Goal: Transaction & Acquisition: Register for event/course

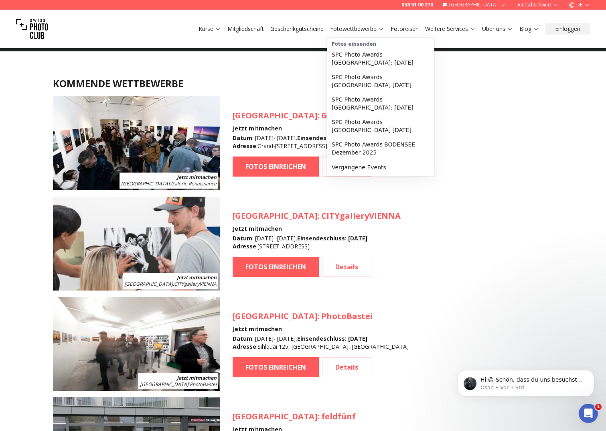
click at [376, 25] on link "Fotowettbewerbe" at bounding box center [357, 29] width 54 height 8
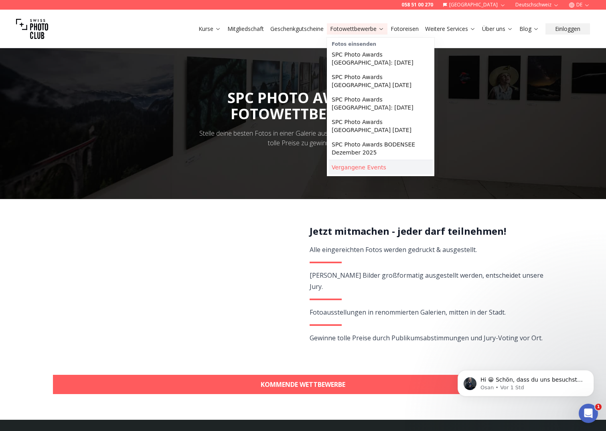
click at [354, 160] on link "Vergangene Events" at bounding box center [380, 167] width 104 height 14
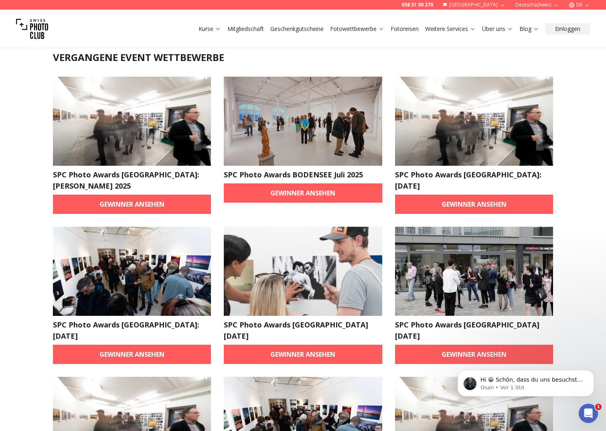
scroll to position [40, 0]
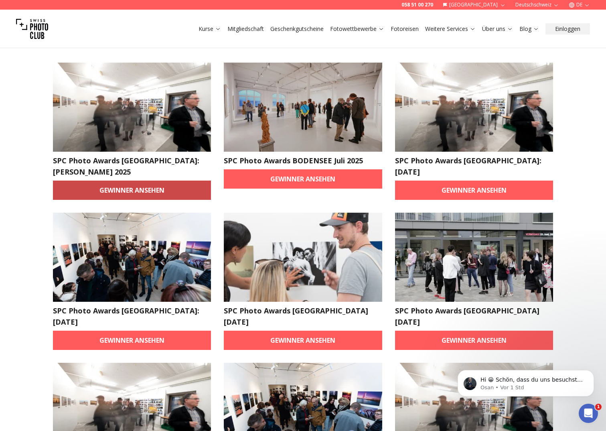
click at [174, 180] on link "Gewinner ansehen" at bounding box center [132, 189] width 158 height 19
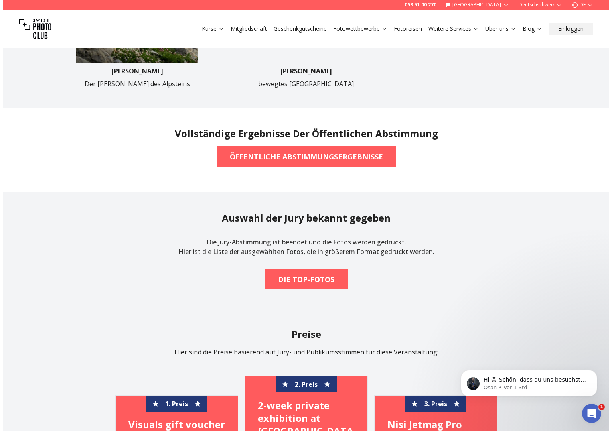
scroll to position [602, 0]
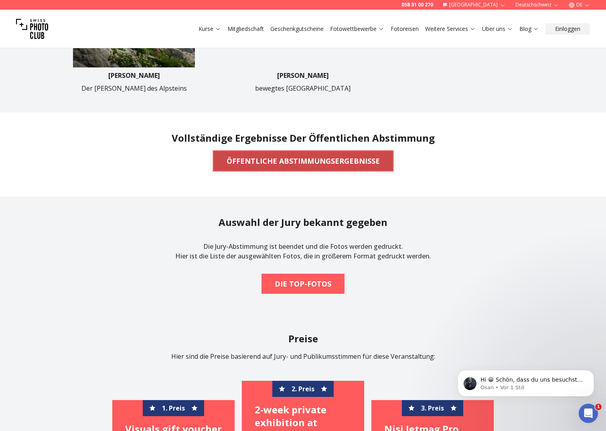
click at [310, 167] on span "ÖFFENTLICHE ABSTIMMUNGSERGEBNISSE" at bounding box center [303, 161] width 166 height 18
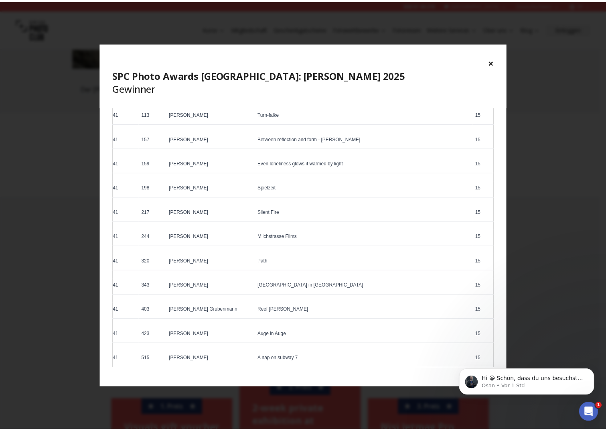
scroll to position [2277, 0]
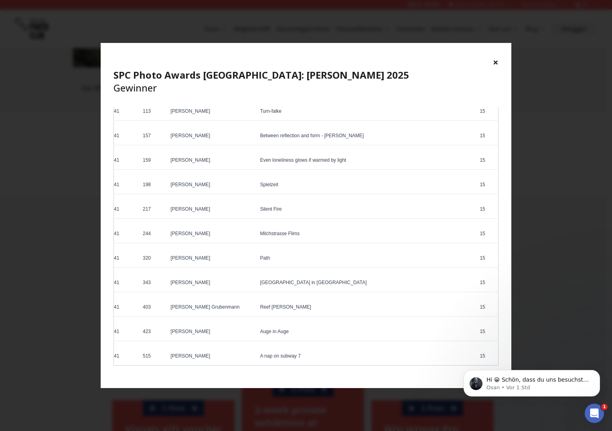
click at [492, 64] on div "× SPC Photo Awards [GEOGRAPHIC_DATA]: [PERSON_NAME] 2025 Gewinner" at bounding box center [306, 75] width 411 height 64
click at [497, 61] on button "×" at bounding box center [496, 62] width 6 height 13
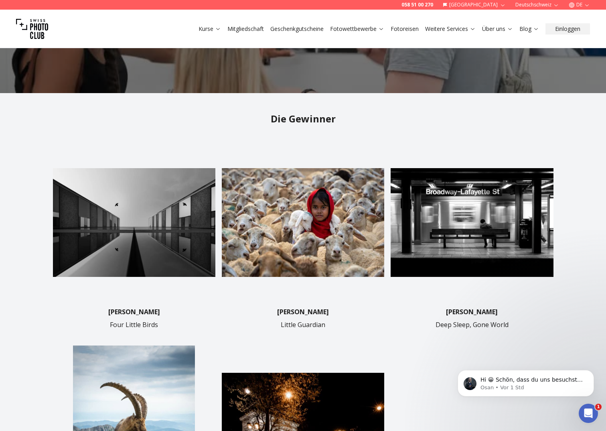
scroll to position [160, 0]
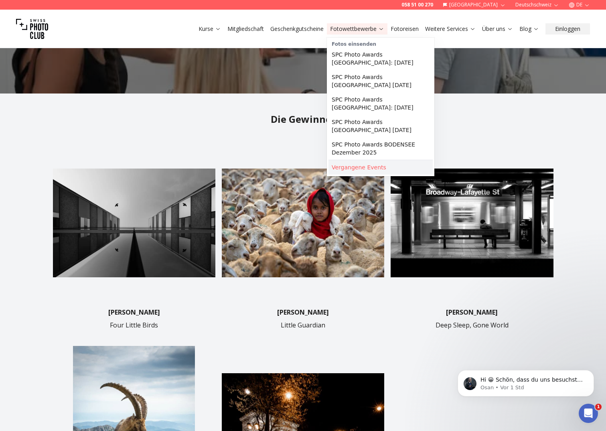
click at [341, 162] on link "Vergangene Events" at bounding box center [380, 167] width 104 height 14
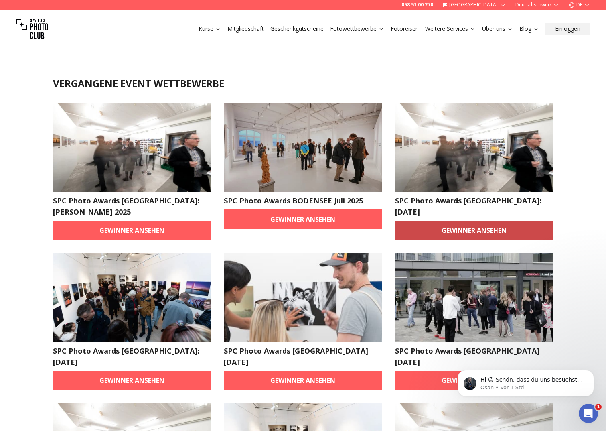
click at [469, 221] on link "Gewinner ansehen" at bounding box center [474, 230] width 158 height 19
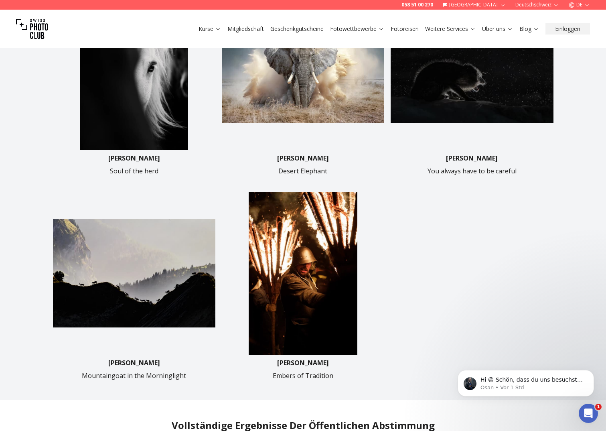
scroll to position [321, 0]
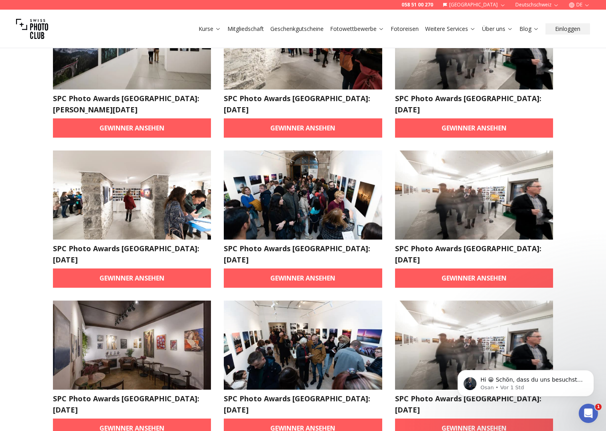
scroll to position [120, 0]
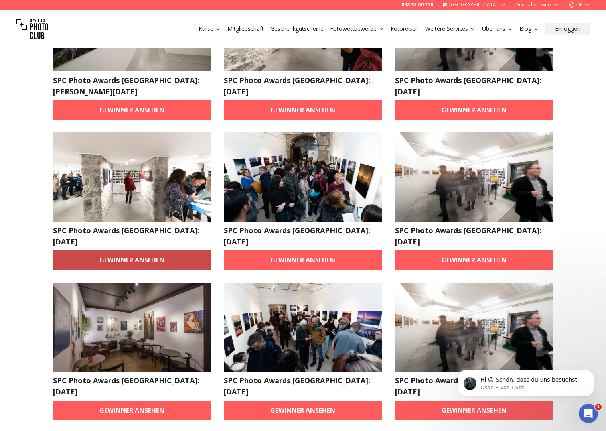
click at [111, 250] on link "Gewinner ansehen" at bounding box center [132, 259] width 158 height 19
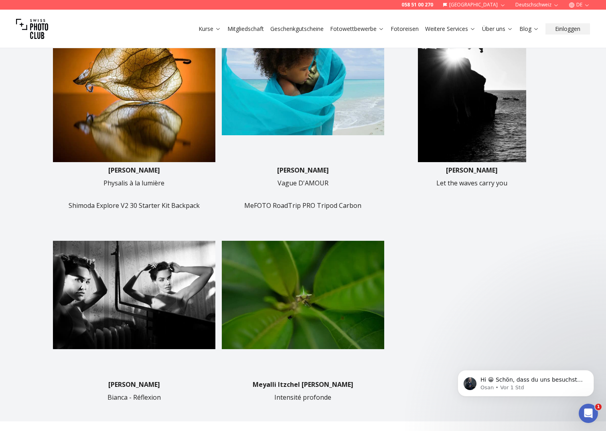
scroll to position [321, 0]
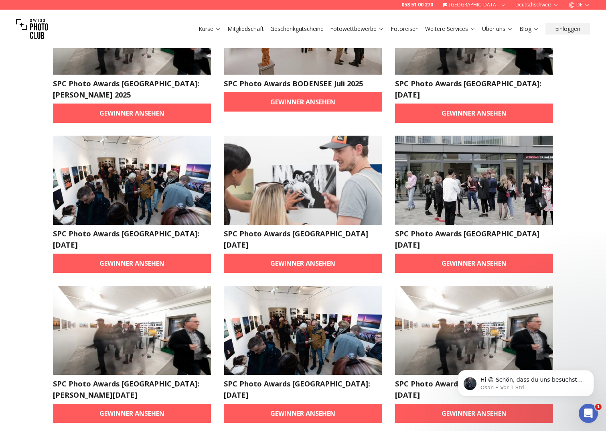
scroll to position [120, 0]
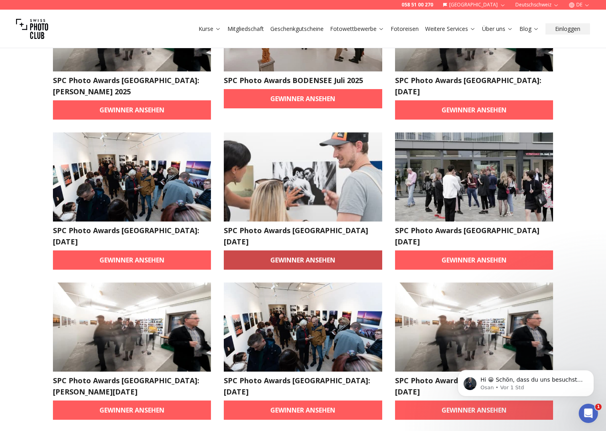
click at [297, 250] on link "Gewinner ansehen" at bounding box center [303, 259] width 158 height 19
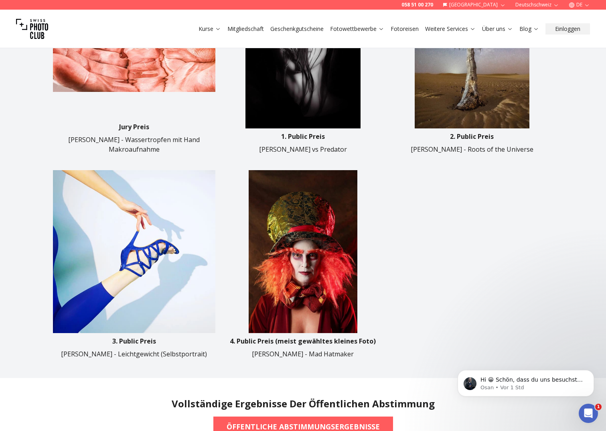
scroll to position [441, 0]
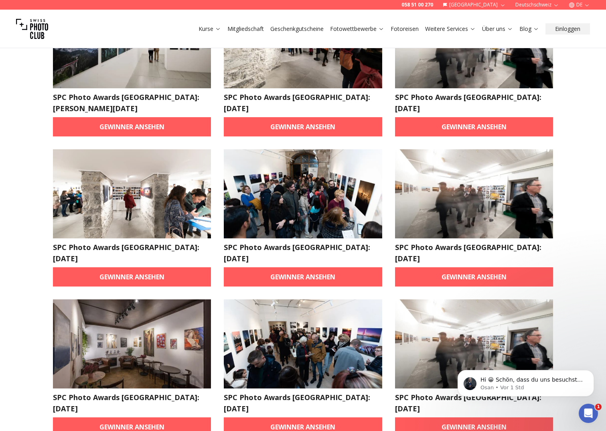
scroll to position [160, 0]
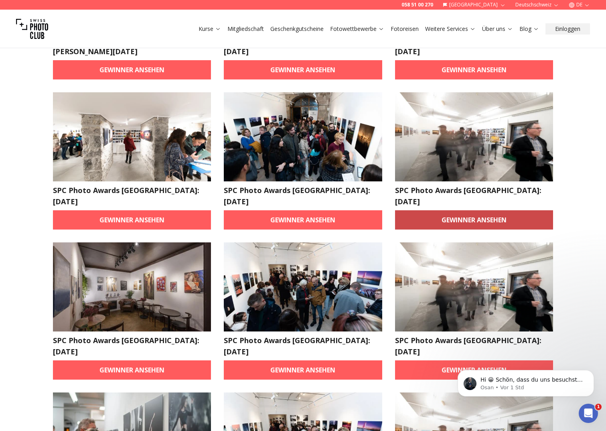
click at [483, 210] on link "Gewinner ansehen" at bounding box center [474, 219] width 158 height 19
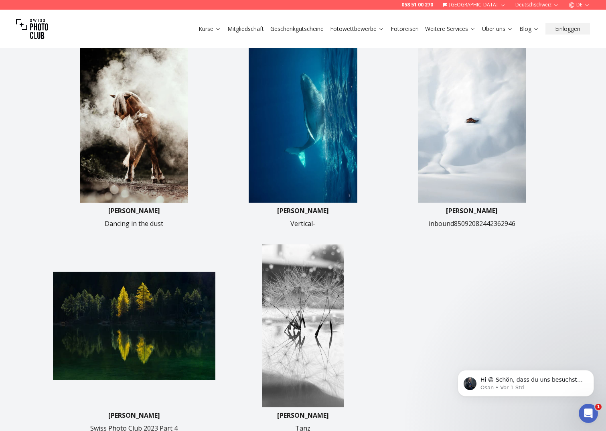
scroll to position [281, 0]
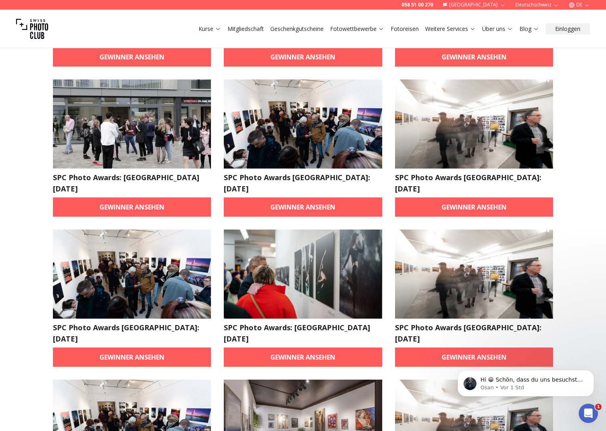
scroll to position [521, 0]
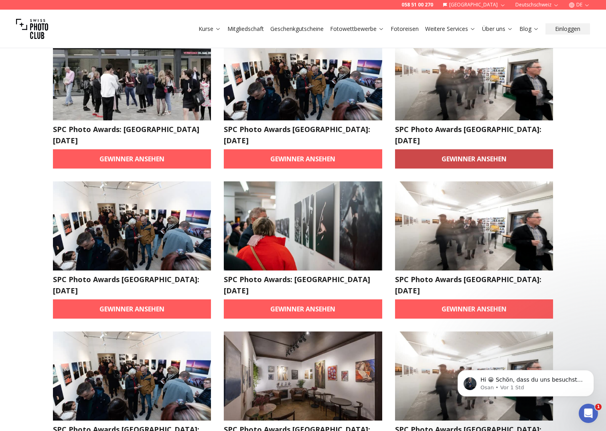
click at [487, 149] on link "Gewinner ansehen" at bounding box center [474, 158] width 158 height 19
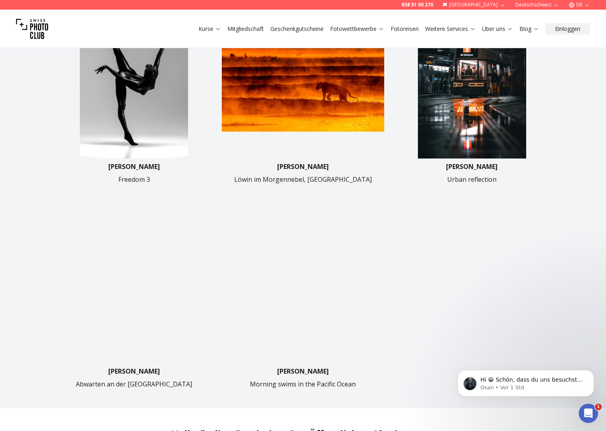
scroll to position [321, 0]
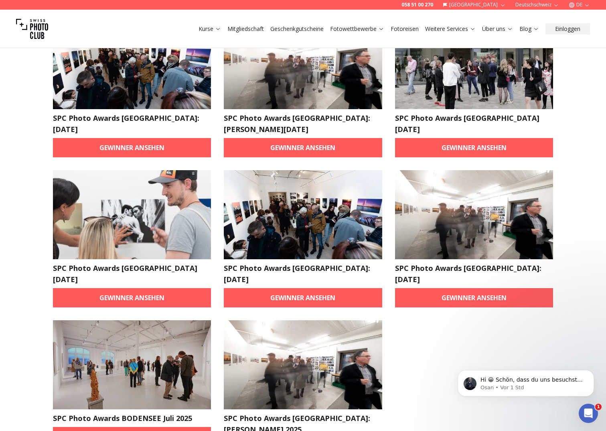
scroll to position [843, 0]
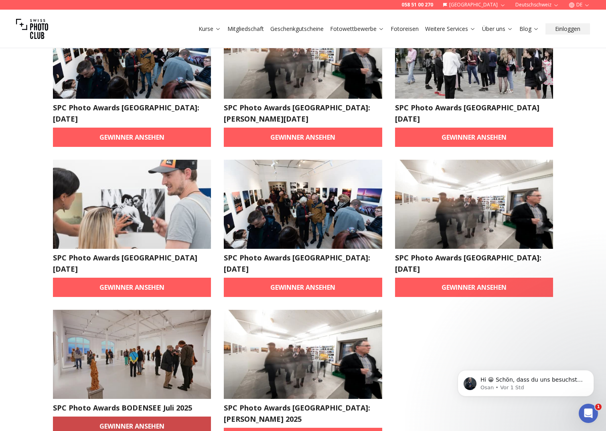
click at [110, 416] on link "Gewinner ansehen" at bounding box center [132, 425] width 158 height 19
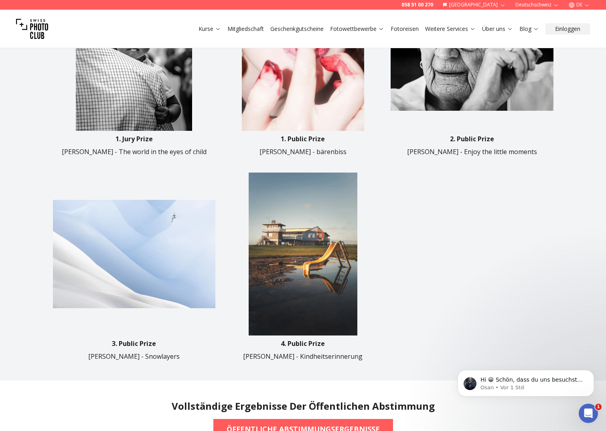
scroll to position [441, 0]
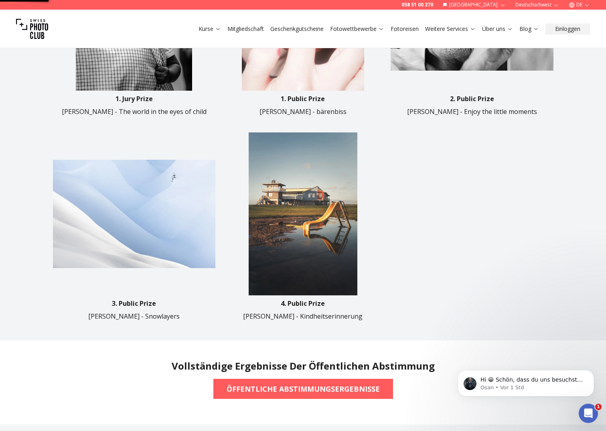
scroll to position [1, 0]
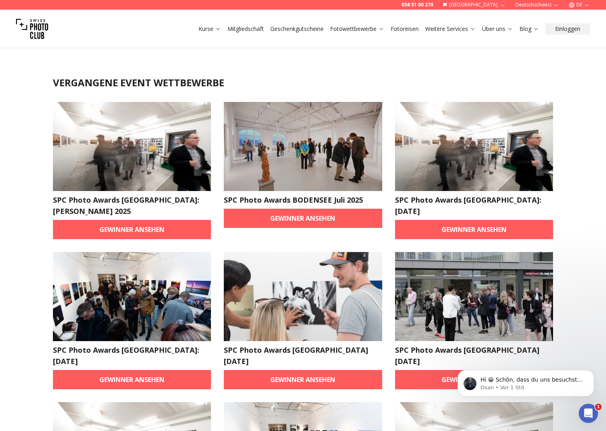
click at [471, 354] on html "Hi 😀 Schön, dass du uns besuchst. Stell' uns gerne jederzeit Fragen oder hinter…" at bounding box center [526, 381] width 160 height 56
click at [442, 370] on link "Gewinner ansehen" at bounding box center [474, 379] width 158 height 19
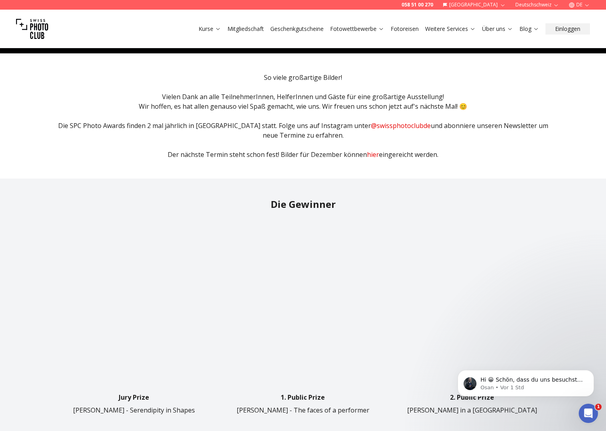
scroll to position [241, 0]
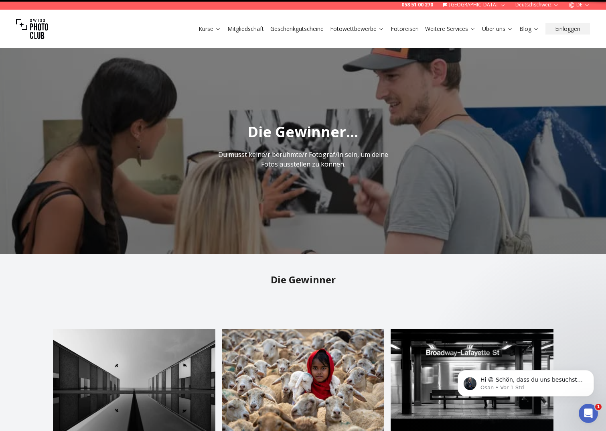
scroll to position [6, 0]
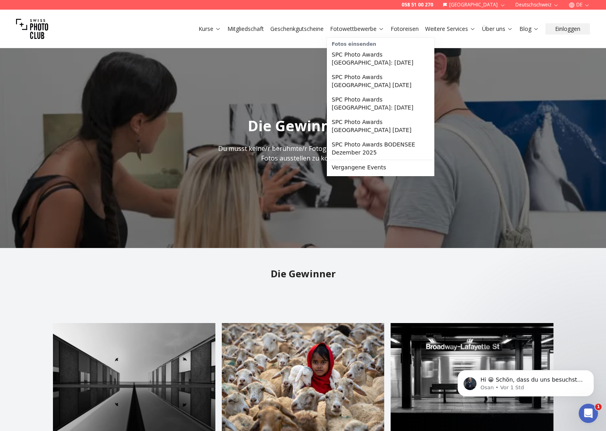
click at [360, 27] on link "Fotowettbewerbe" at bounding box center [357, 29] width 54 height 8
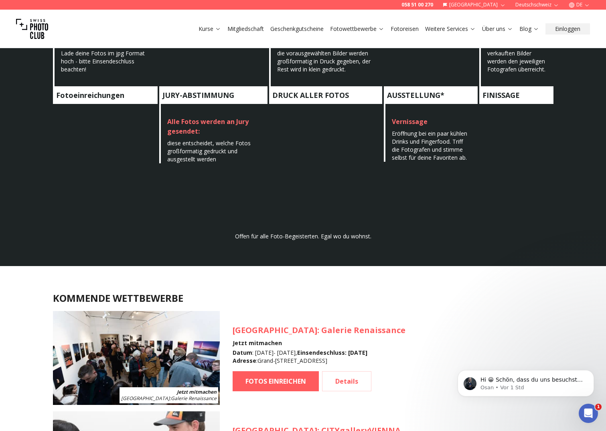
scroll to position [481, 0]
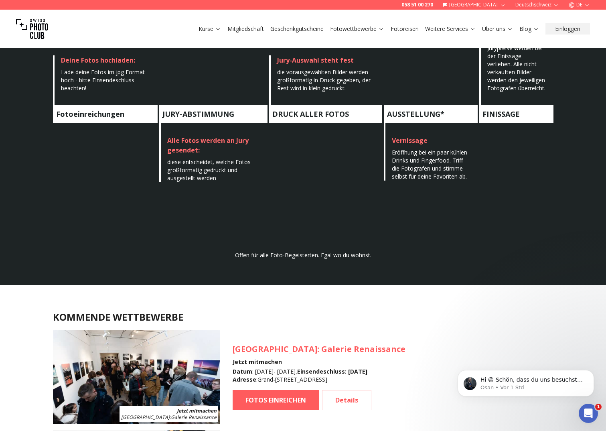
click at [393, 31] on link "Fotoreisen" at bounding box center [405, 29] width 28 height 8
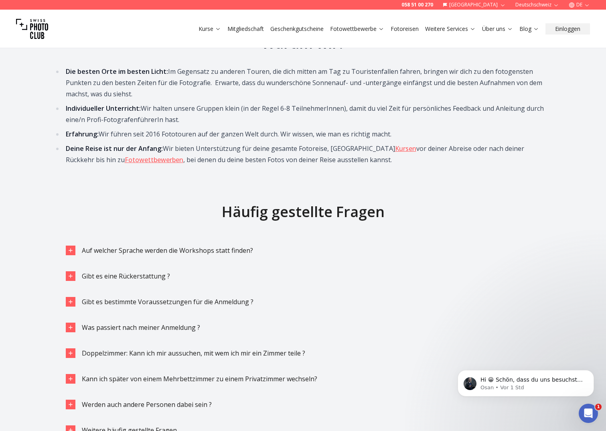
scroll to position [1484, 0]
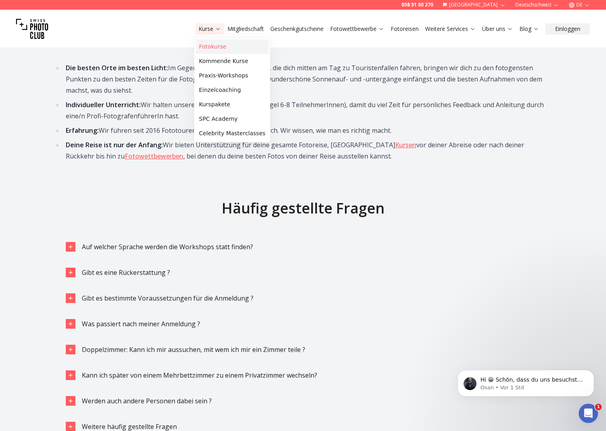
click at [214, 49] on link "Fotokurse" at bounding box center [232, 46] width 73 height 14
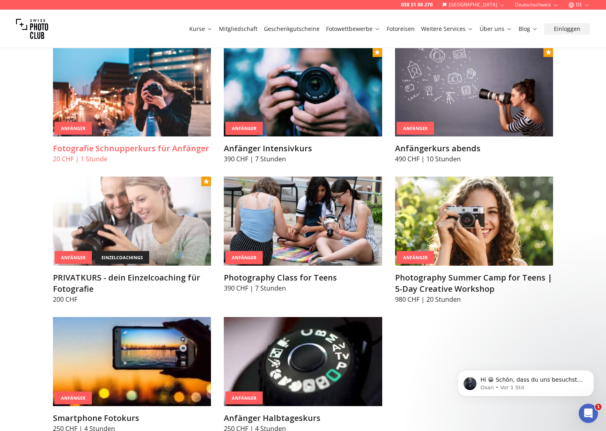
scroll to position [481, 0]
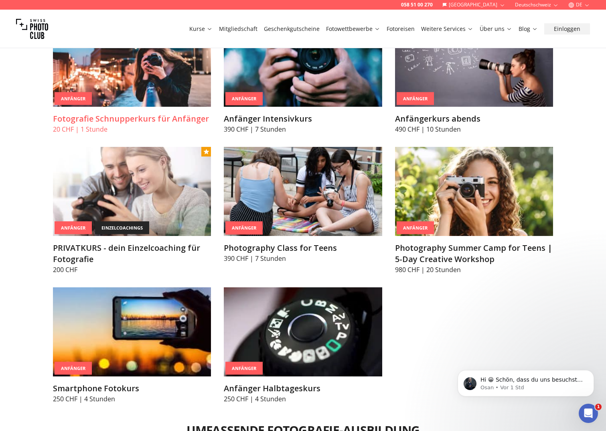
click at [155, 119] on h3 "Fotografie Schnupperkurs für Anfänger" at bounding box center [132, 118] width 158 height 11
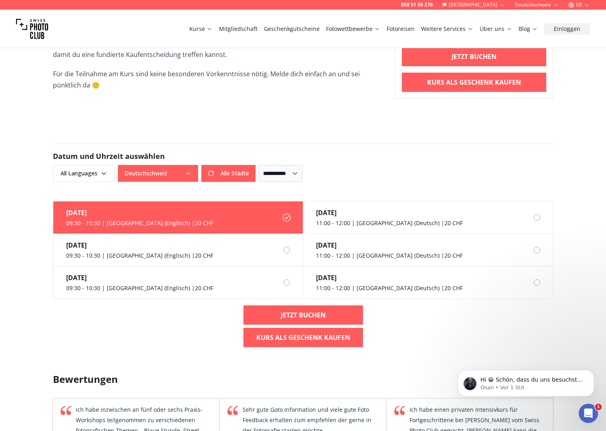
scroll to position [401, 0]
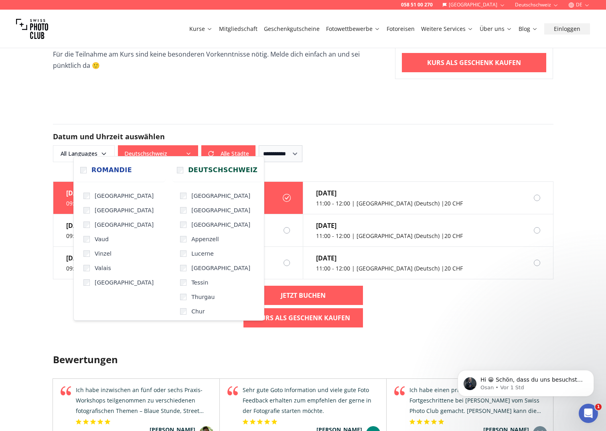
click at [152, 152] on button "Deutschschweiz" at bounding box center [158, 153] width 80 height 17
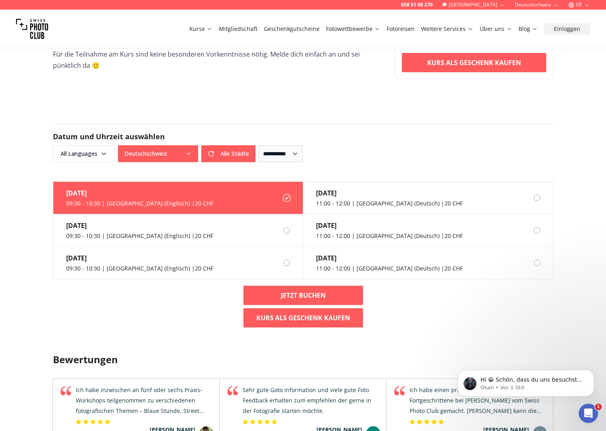
click at [152, 152] on button "Deutschschweiz" at bounding box center [158, 153] width 80 height 17
click at [328, 223] on div "[DATE] 11:00 - 12:00 | [GEOGRAPHIC_DATA] (Deutsch) | 20 CHF" at bounding box center [383, 230] width 160 height 32
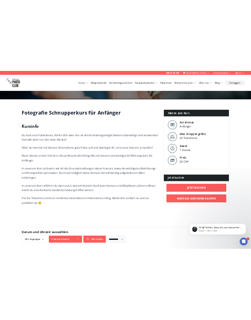
scroll to position [120, 0]
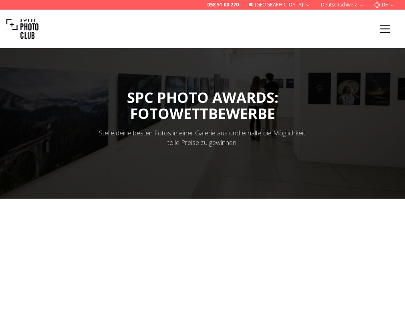
click at [0, 0] on link "Kurse" at bounding box center [0, 0] width 0 height 0
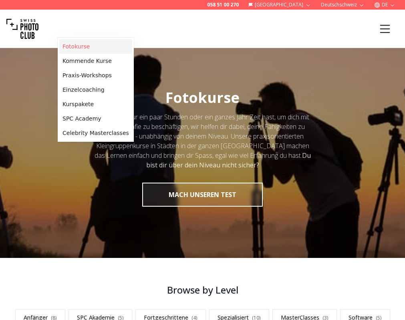
click at [75, 45] on link "Fotokurse" at bounding box center [95, 46] width 73 height 14
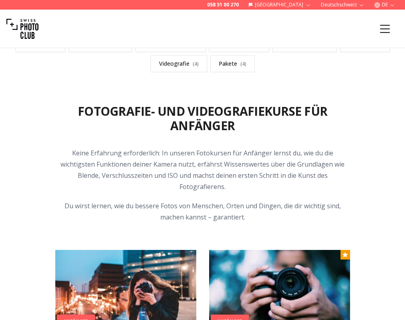
scroll to position [321, 0]
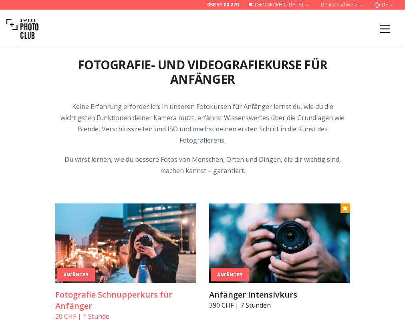
click at [82, 312] on p "20 CHF | 1 Stunde" at bounding box center [125, 317] width 141 height 10
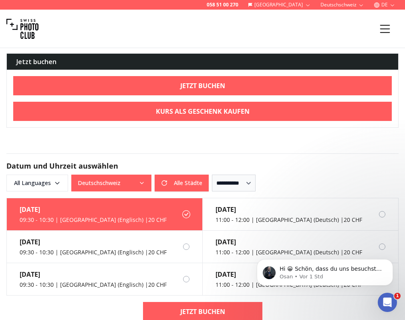
scroll to position [521, 0]
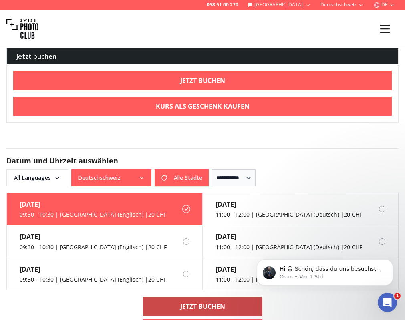
click at [194, 302] on b "Jetzt buchen" at bounding box center [202, 307] width 45 height 10
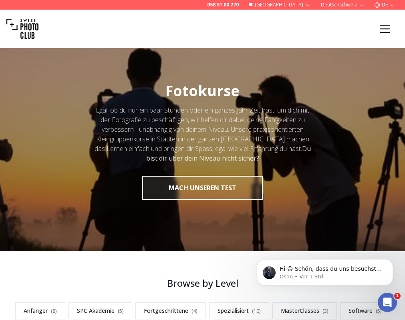
scroll to position [1, 0]
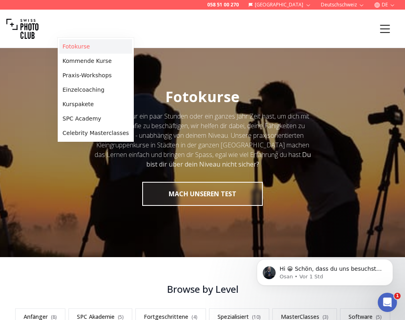
click at [69, 47] on link "Fotokurse" at bounding box center [95, 46] width 73 height 14
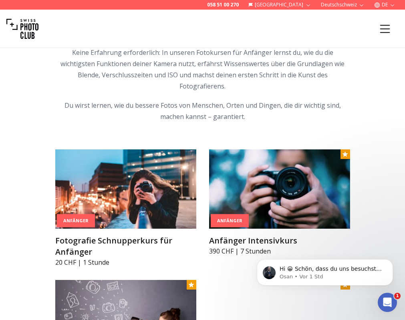
scroll to position [361, 0]
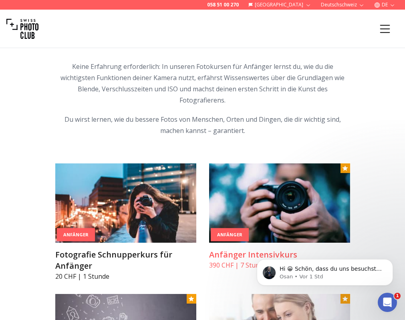
click at [209, 249] on h3 "Anfänger Intensivkurs" at bounding box center [279, 254] width 141 height 11
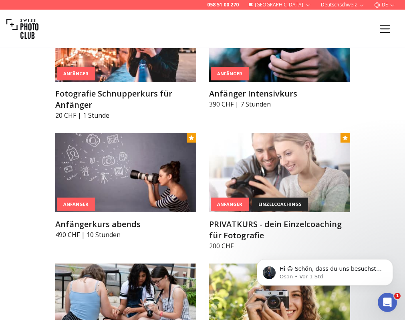
scroll to position [562, 0]
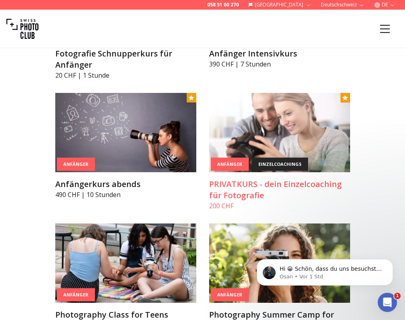
click at [209, 179] on h3 "PRIVATKURS - dein Einzelcoaching für Fotografie" at bounding box center [279, 190] width 141 height 22
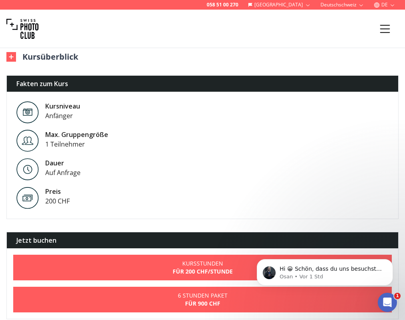
scroll to position [481, 0]
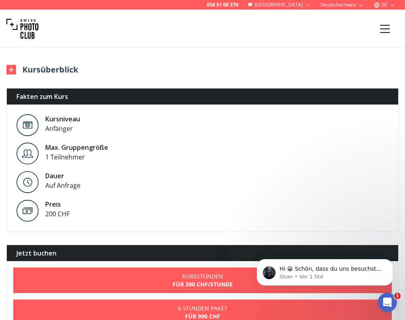
click at [41, 75] on button "Kursüberblick" at bounding box center [42, 69] width 72 height 11
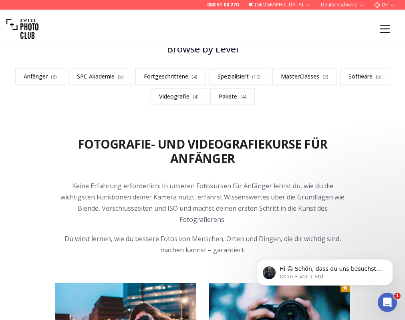
scroll to position [201, 0]
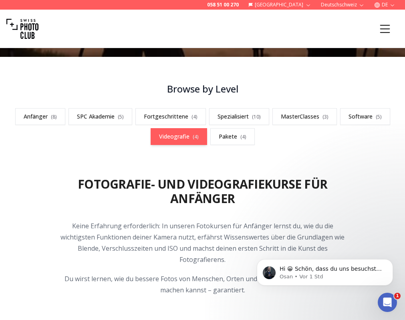
click at [191, 138] on link "Videografie ( 4 )" at bounding box center [179, 136] width 57 height 17
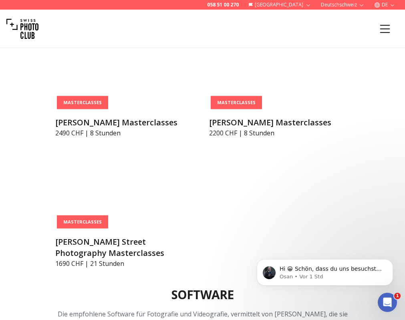
scroll to position [2653, 0]
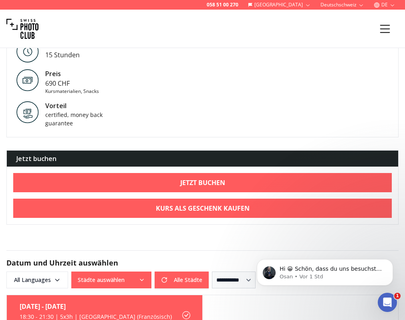
scroll to position [922, 0]
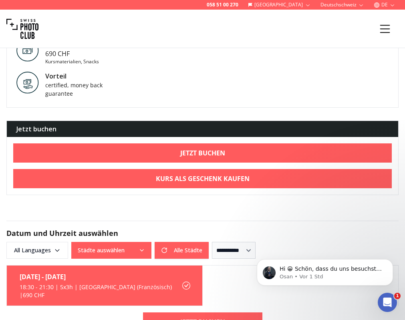
click at [182, 282] on icon at bounding box center [186, 286] width 8 height 8
click at [138, 242] on button "Städte auswählen" at bounding box center [111, 250] width 80 height 17
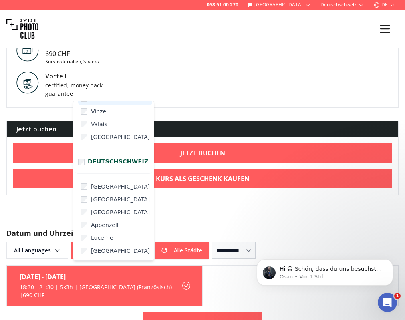
scroll to position [80, 0]
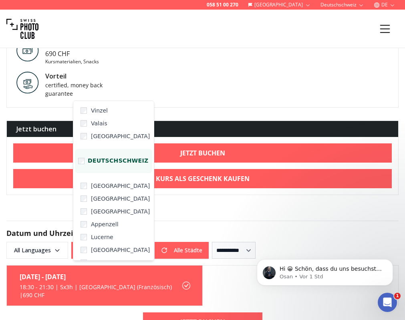
click at [105, 160] on span "Deutschschweiz" at bounding box center [118, 161] width 61 height 7
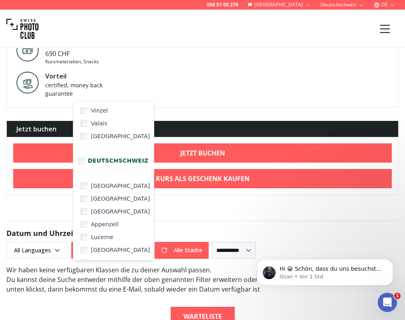
click at [195, 266] on div "Wir haben keine verfügbaren Klassen die zu deiner Auswahl passen . Du kannst de…" at bounding box center [202, 296] width 393 height 61
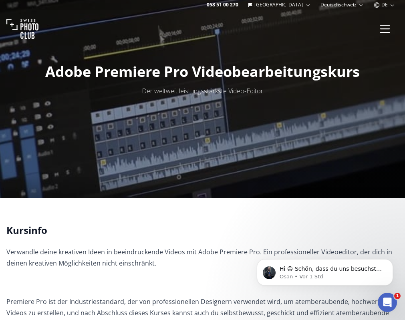
scroll to position [0, 0]
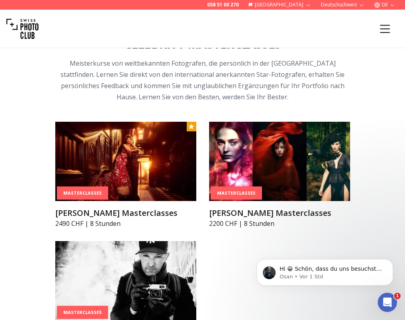
scroll to position [2613, 0]
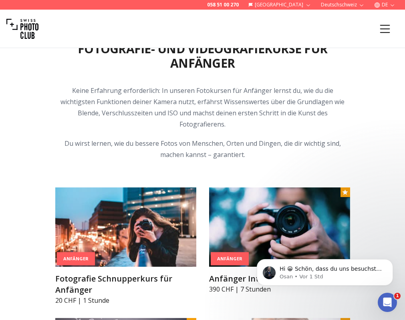
scroll to position [407, 0]
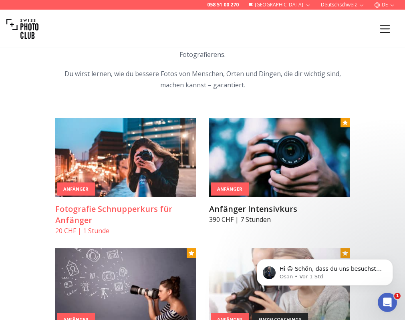
click at [76, 204] on h3 "Fotografie Schnupperkurs für Anfänger" at bounding box center [125, 215] width 141 height 22
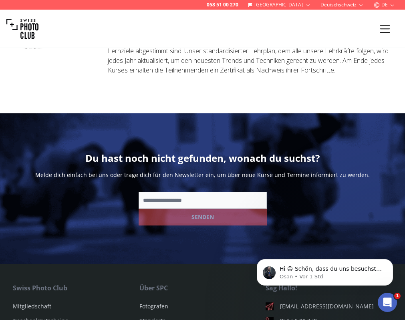
scroll to position [1102, 0]
